Goal: Information Seeking & Learning: Learn about a topic

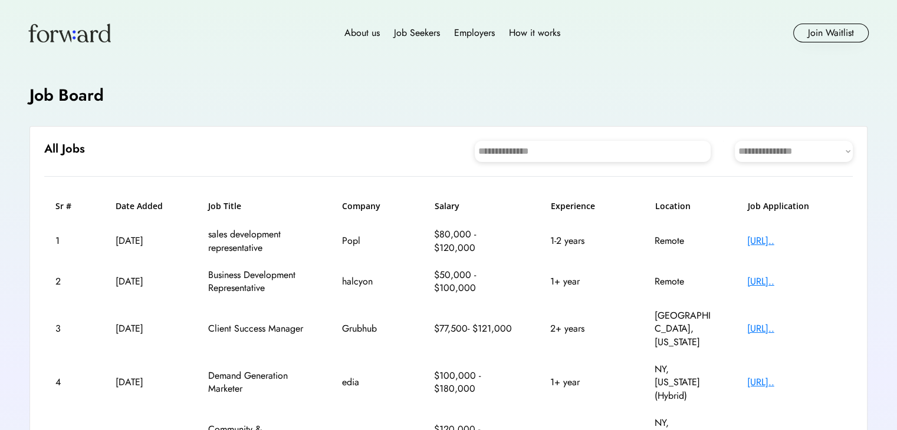
click at [775, 151] on select "**********" at bounding box center [793, 151] width 118 height 21
select select "********"
click at [734, 141] on select "**********" at bounding box center [793, 151] width 118 height 21
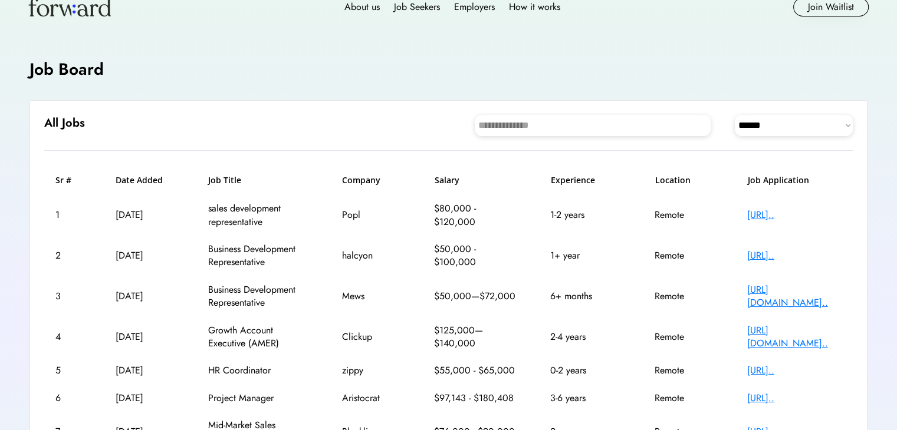
scroll to position [27, 0]
click at [776, 218] on div "[URL].." at bounding box center [794, 213] width 94 height 13
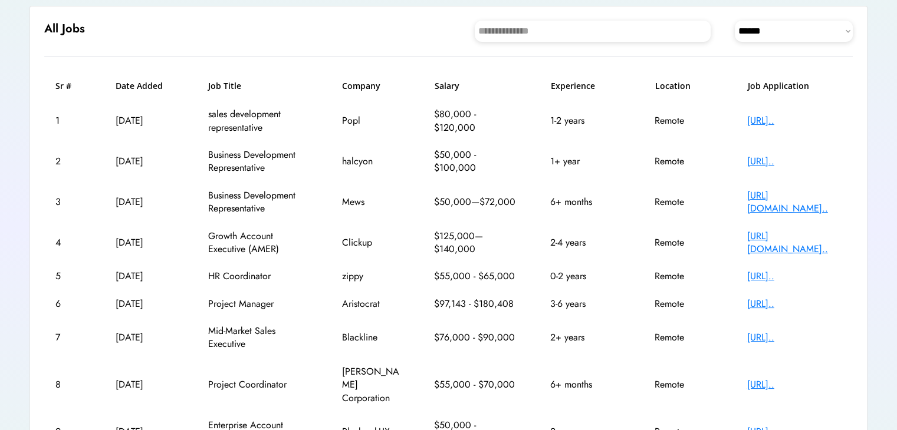
scroll to position [123, 0]
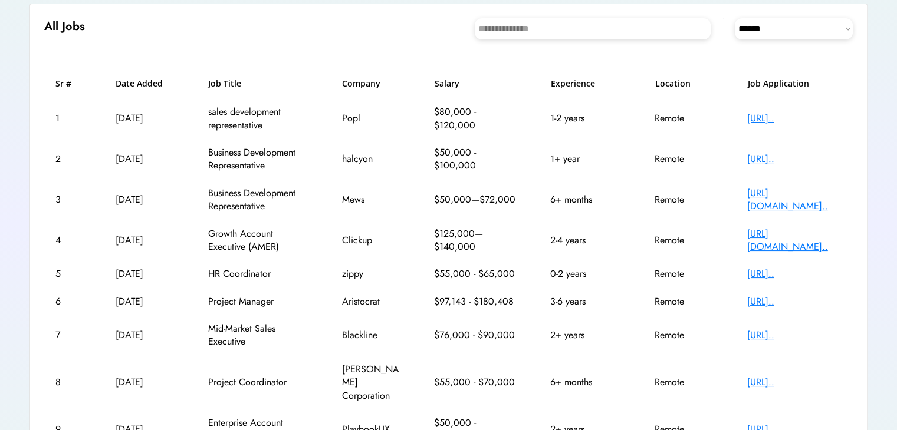
click at [753, 299] on div "[URL].." at bounding box center [794, 301] width 94 height 13
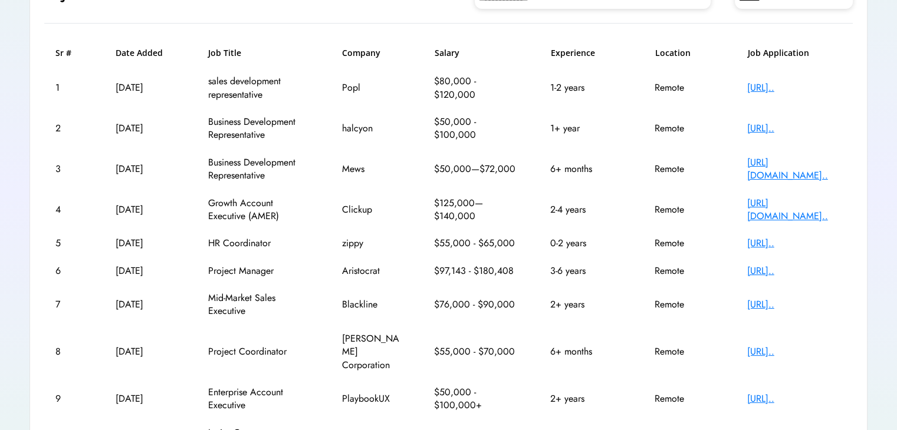
scroll to position [153, 0]
click at [769, 347] on div "[URL].." at bounding box center [794, 351] width 94 height 13
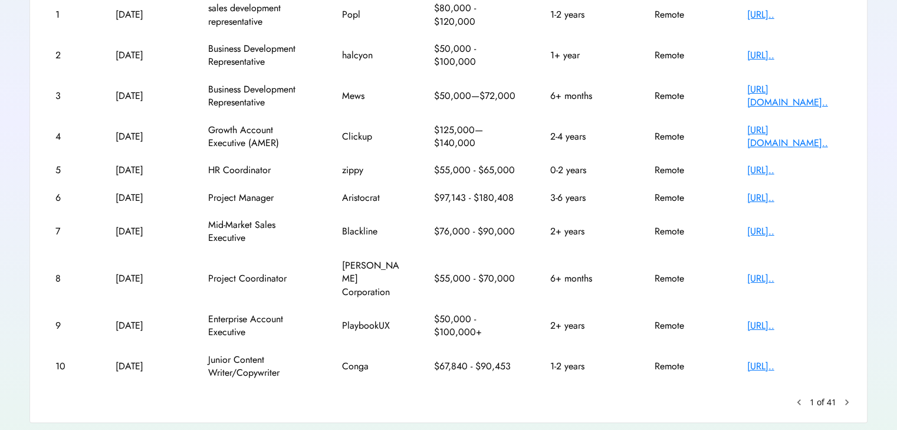
scroll to position [228, 0]
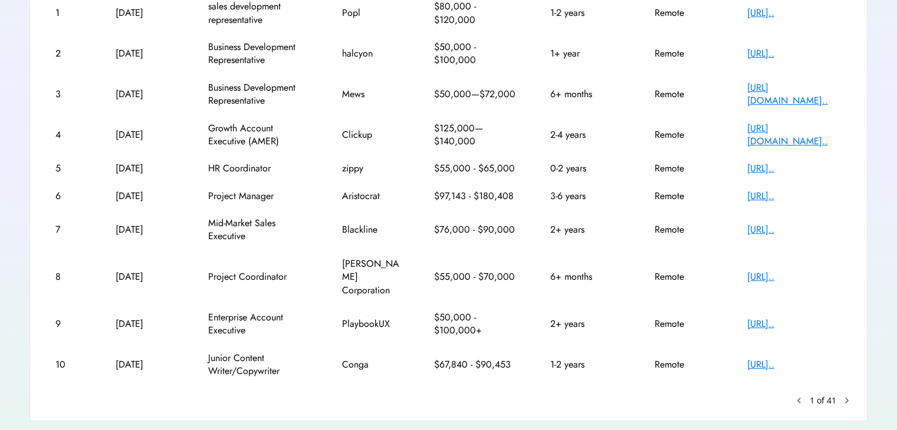
click at [765, 358] on div "[URL].." at bounding box center [794, 364] width 94 height 13
click at [842, 395] on text "chevron_right" at bounding box center [847, 401] width 12 height 12
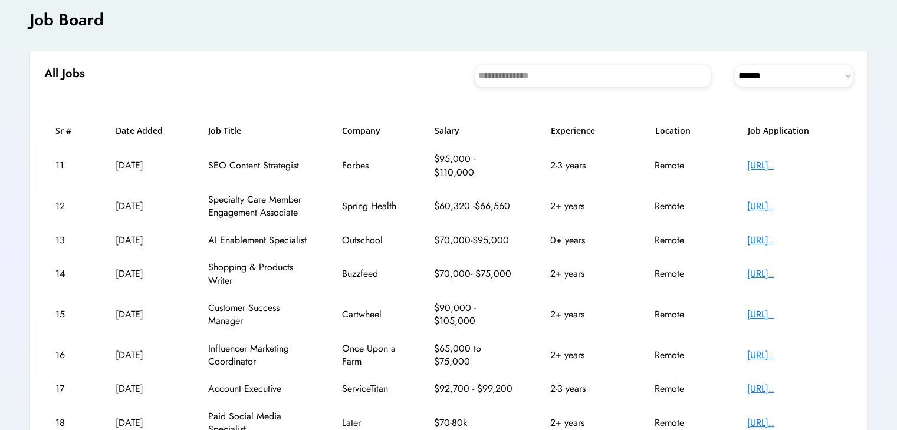
scroll to position [75, 0]
click at [773, 313] on div "[URL].." at bounding box center [794, 315] width 94 height 13
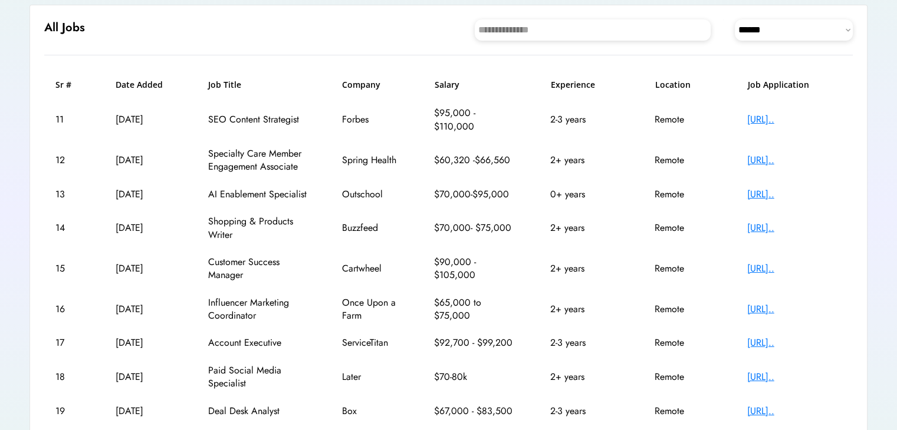
scroll to position [235, 0]
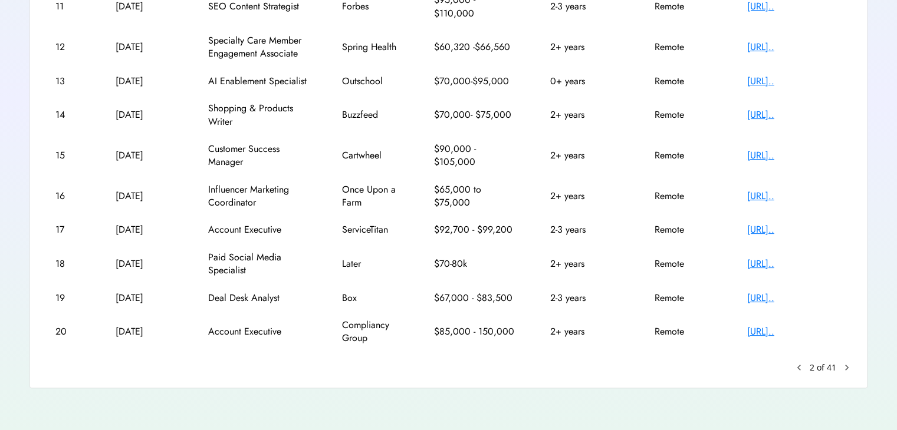
click at [844, 364] on text "chevron_right" at bounding box center [847, 368] width 12 height 12
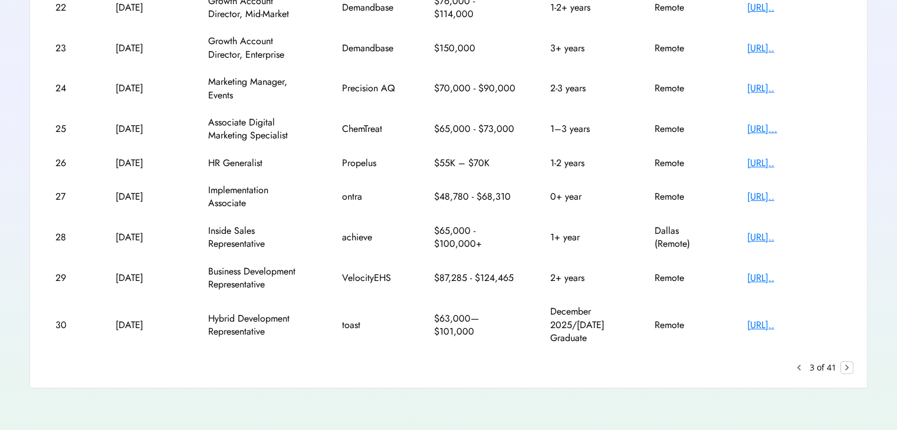
scroll to position [261, 0]
click at [851, 365] on text "chevron_right" at bounding box center [847, 369] width 12 height 12
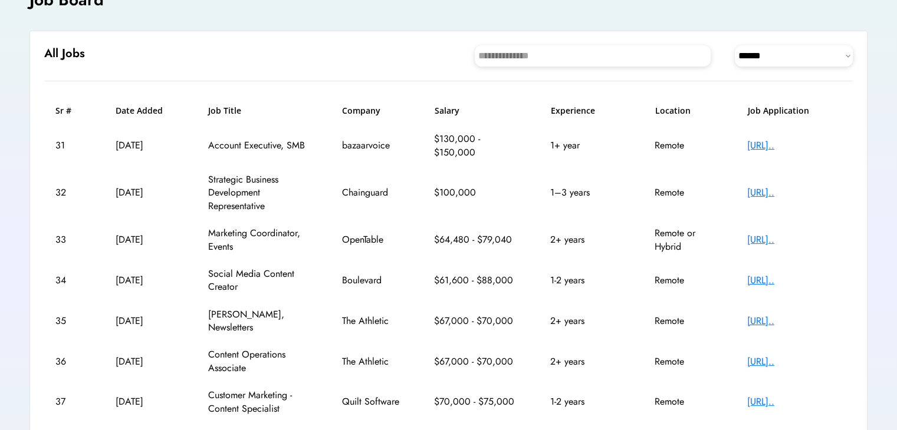
scroll to position [96, 0]
click at [759, 240] on div "[URL].." at bounding box center [794, 239] width 94 height 13
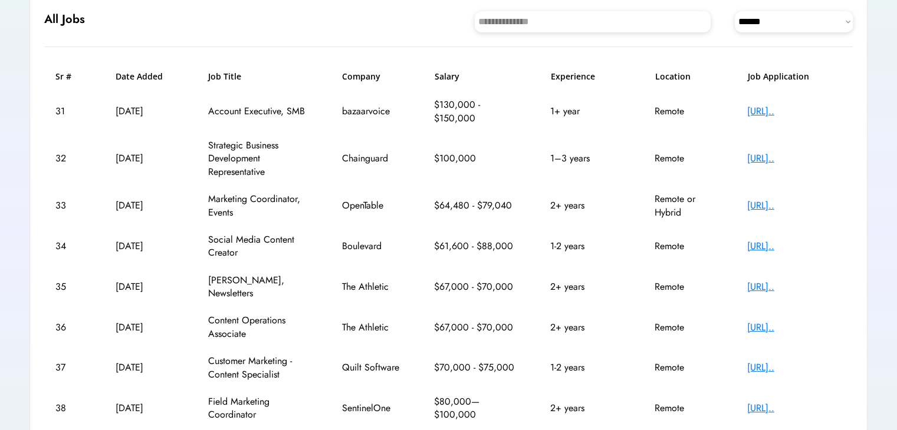
scroll to position [132, 0]
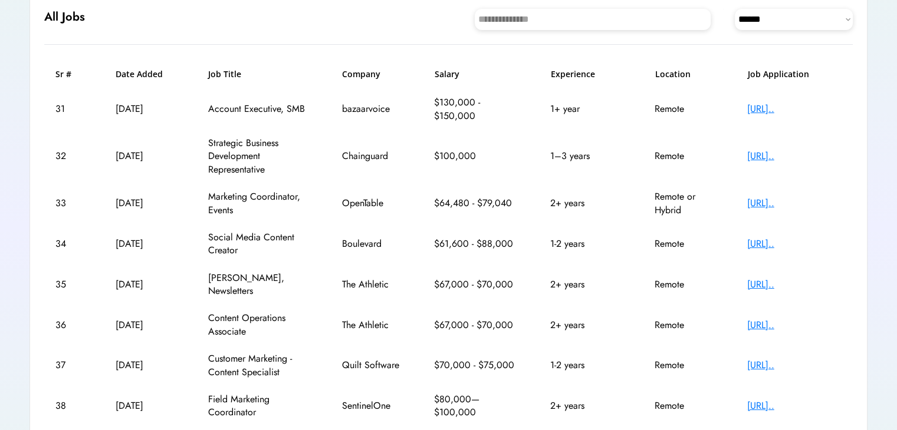
click at [770, 359] on div "[URL].." at bounding box center [794, 365] width 94 height 13
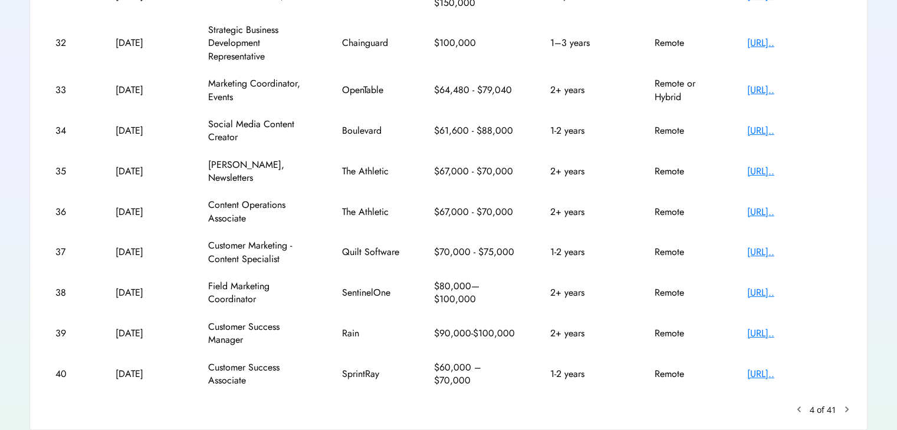
scroll to position [247, 0]
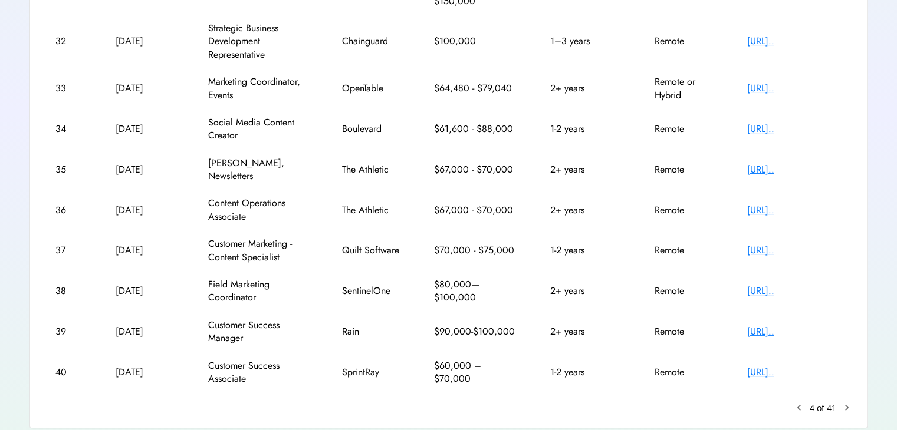
click at [769, 285] on div "[URL].." at bounding box center [794, 291] width 94 height 13
